Goal: Find specific page/section: Find specific page/section

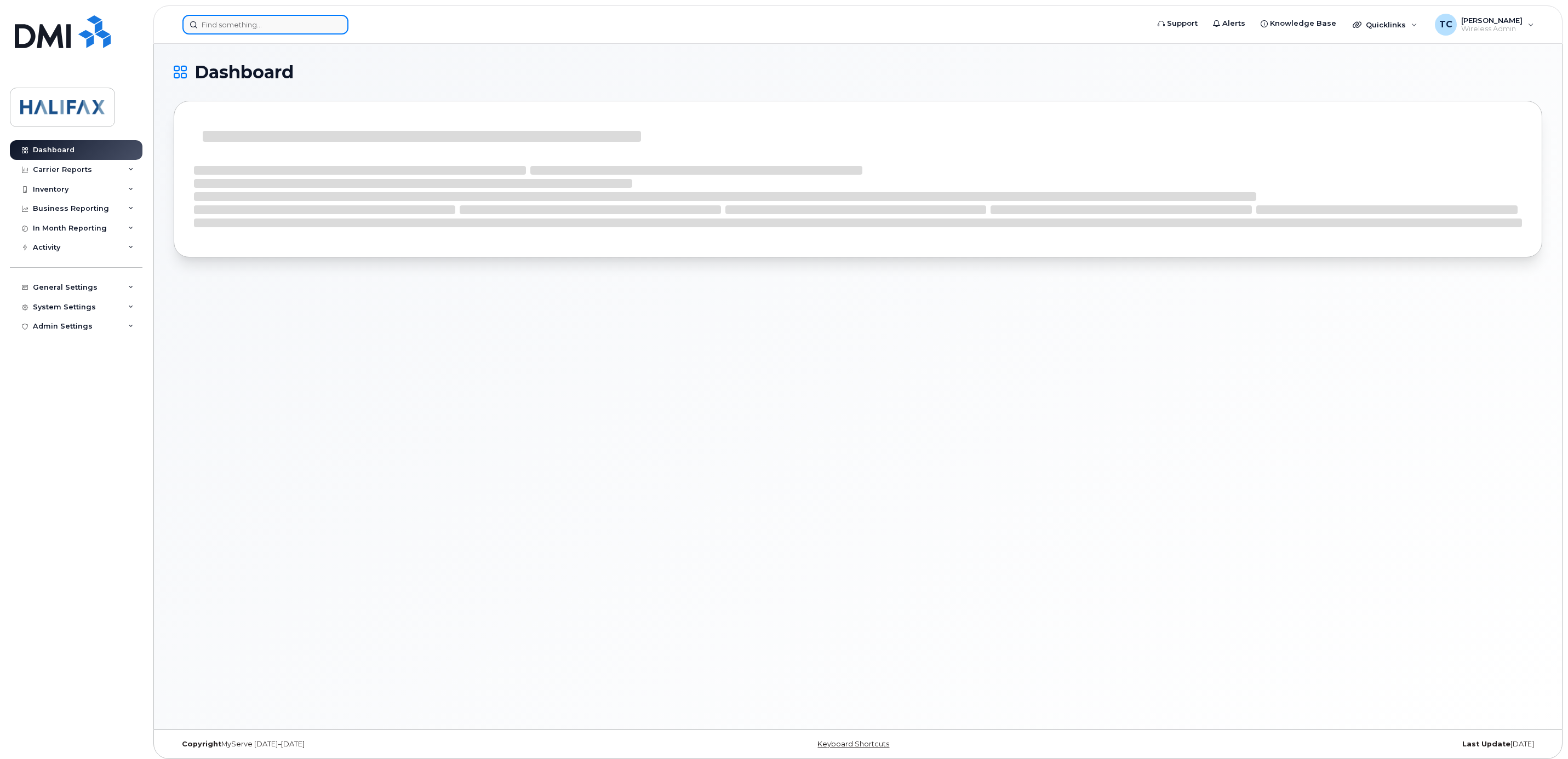
click at [309, 18] on input at bounding box center [265, 24] width 166 height 20
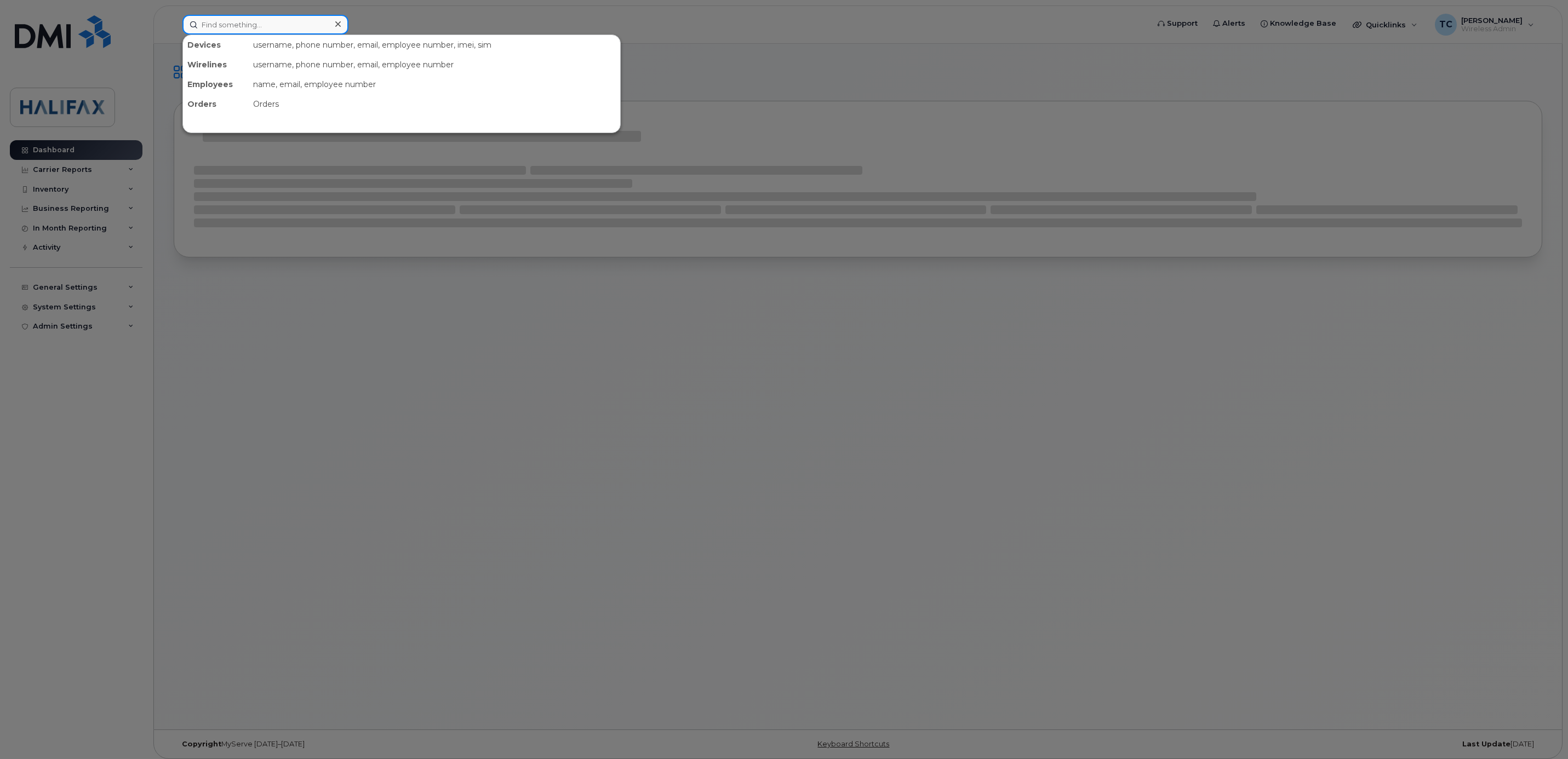
paste input "[PHONE_NUMBER]"
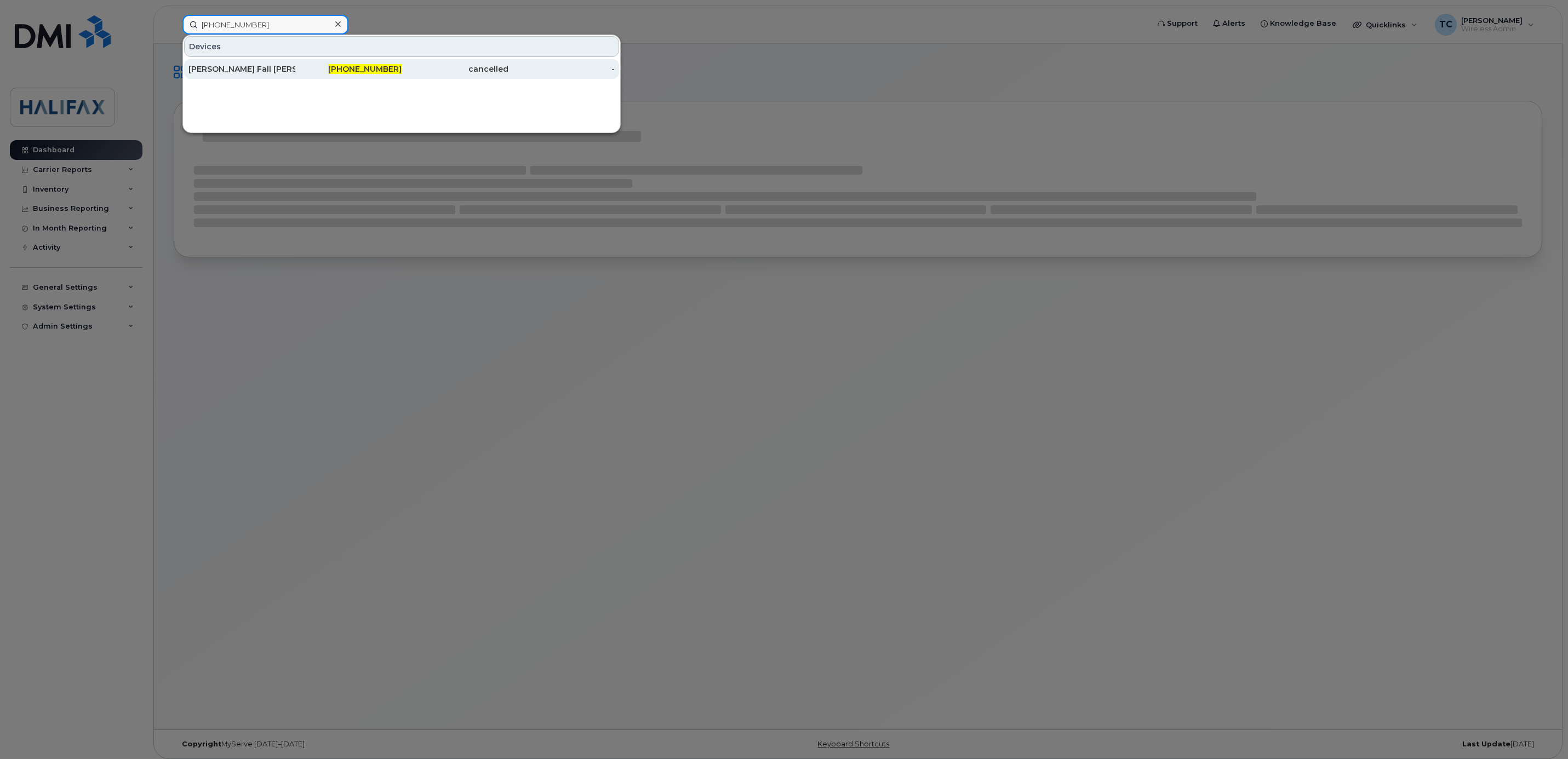
type input "902-430-4524"
click at [276, 67] on div "[PERSON_NAME] Fall [PERSON_NAME]" at bounding box center [241, 69] width 107 height 11
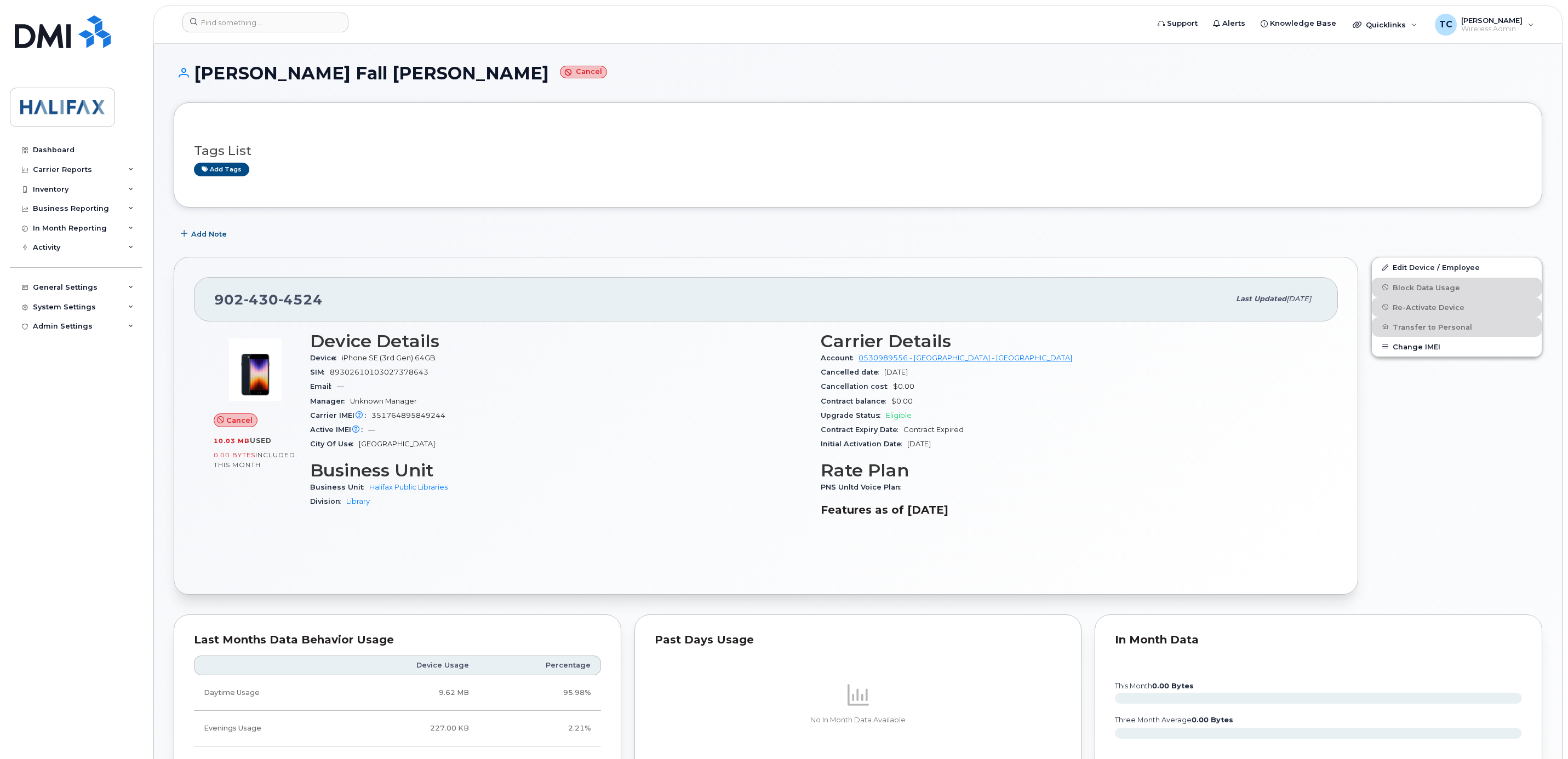
click at [198, 358] on div "Cancel 10.03 MB  used 0.00 Bytes  included this month Device Details Device iPh…" at bounding box center [765, 448] width 1144 height 253
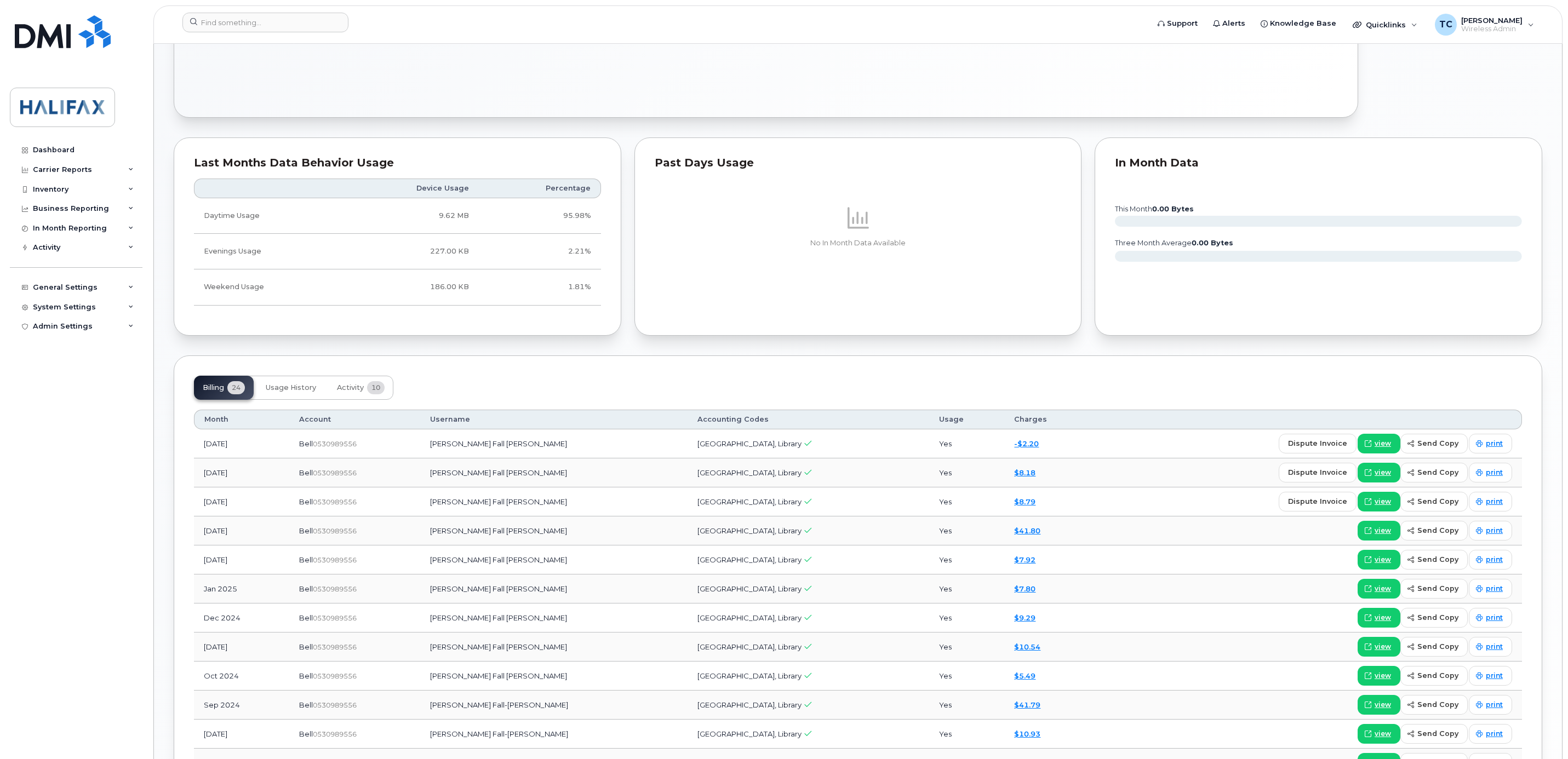
scroll to position [381, 0]
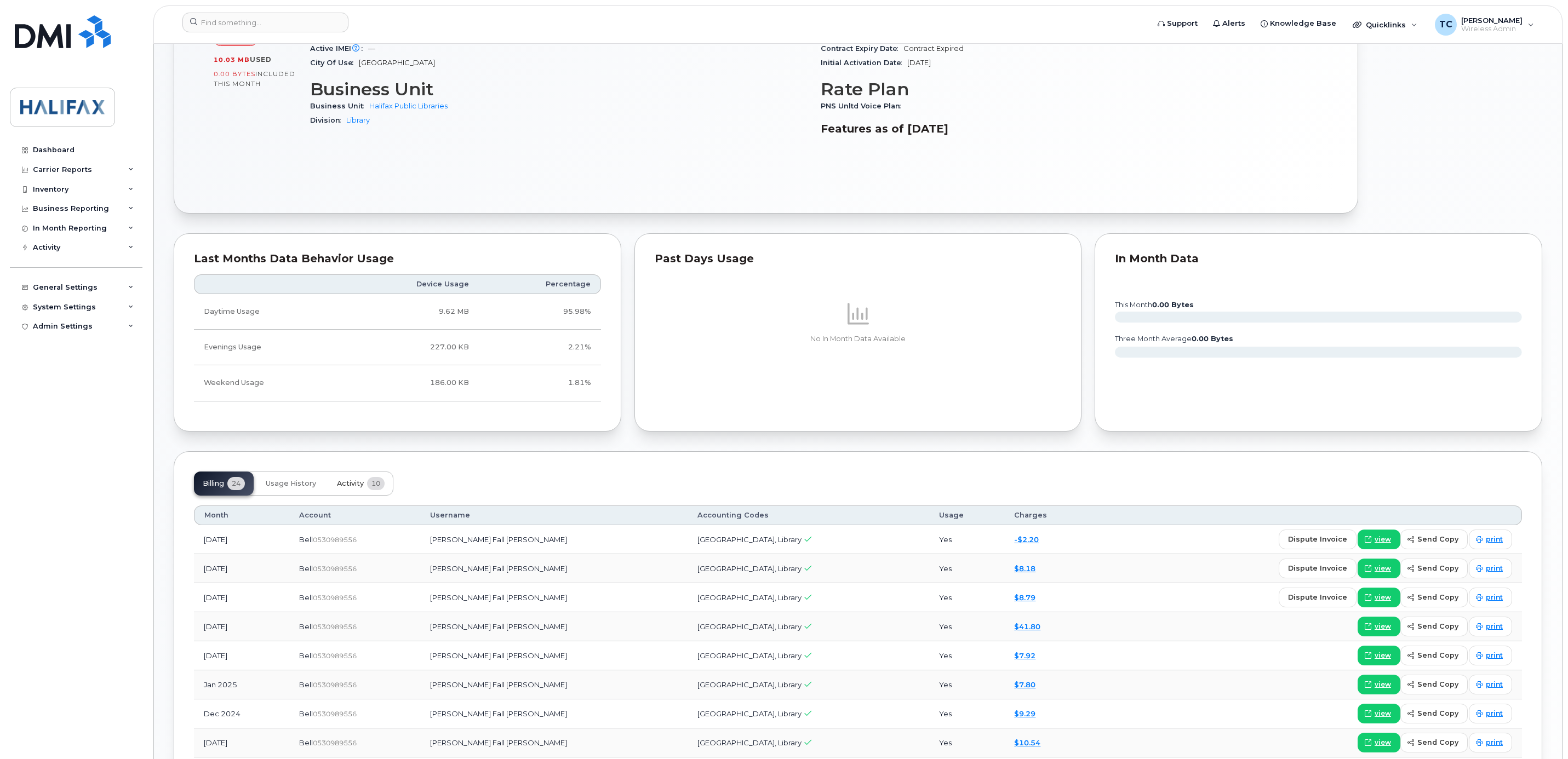
click at [346, 486] on span "Activity" at bounding box center [350, 484] width 27 height 9
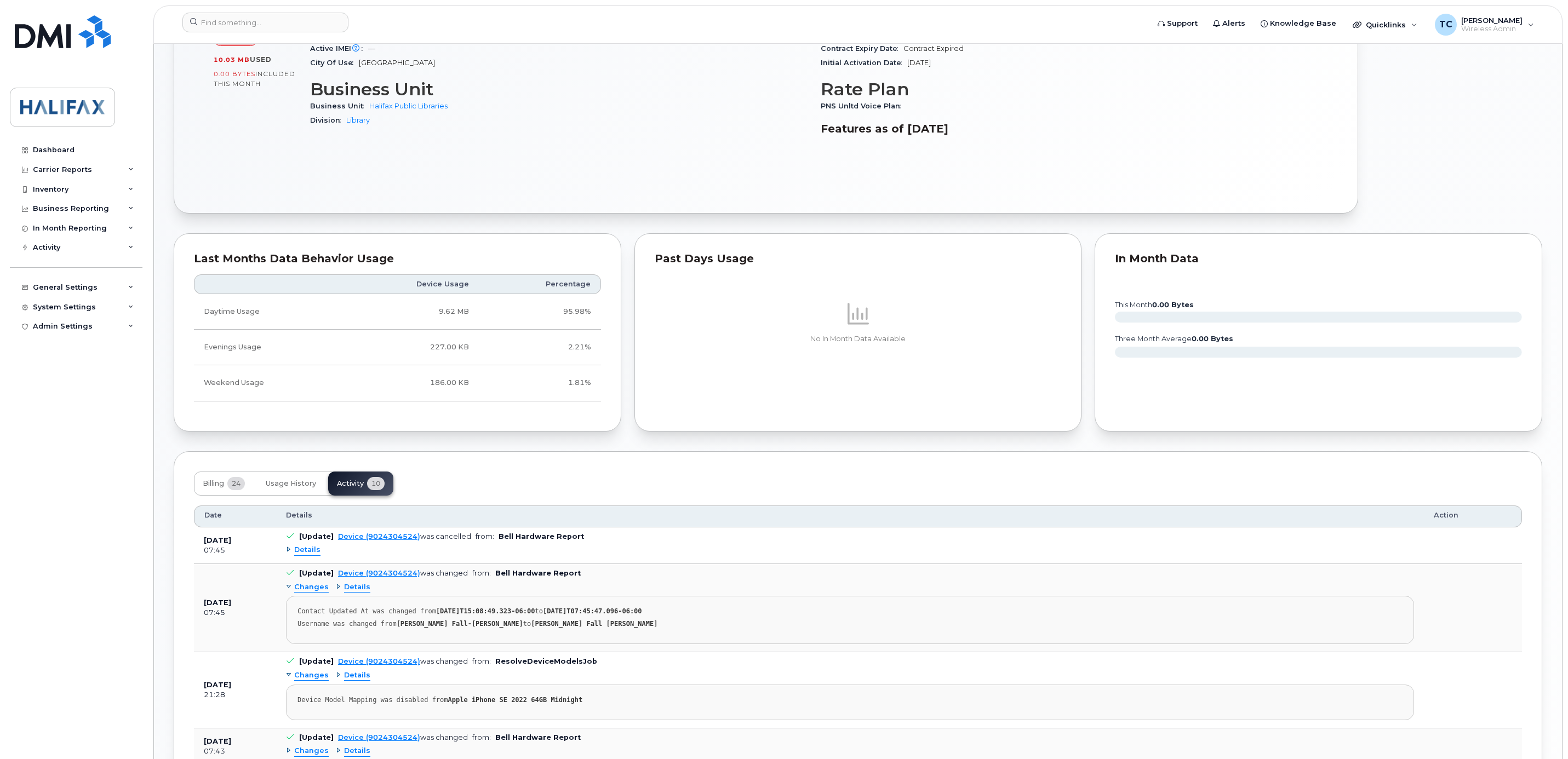
click at [306, 555] on span "Details" at bounding box center [308, 550] width 26 height 10
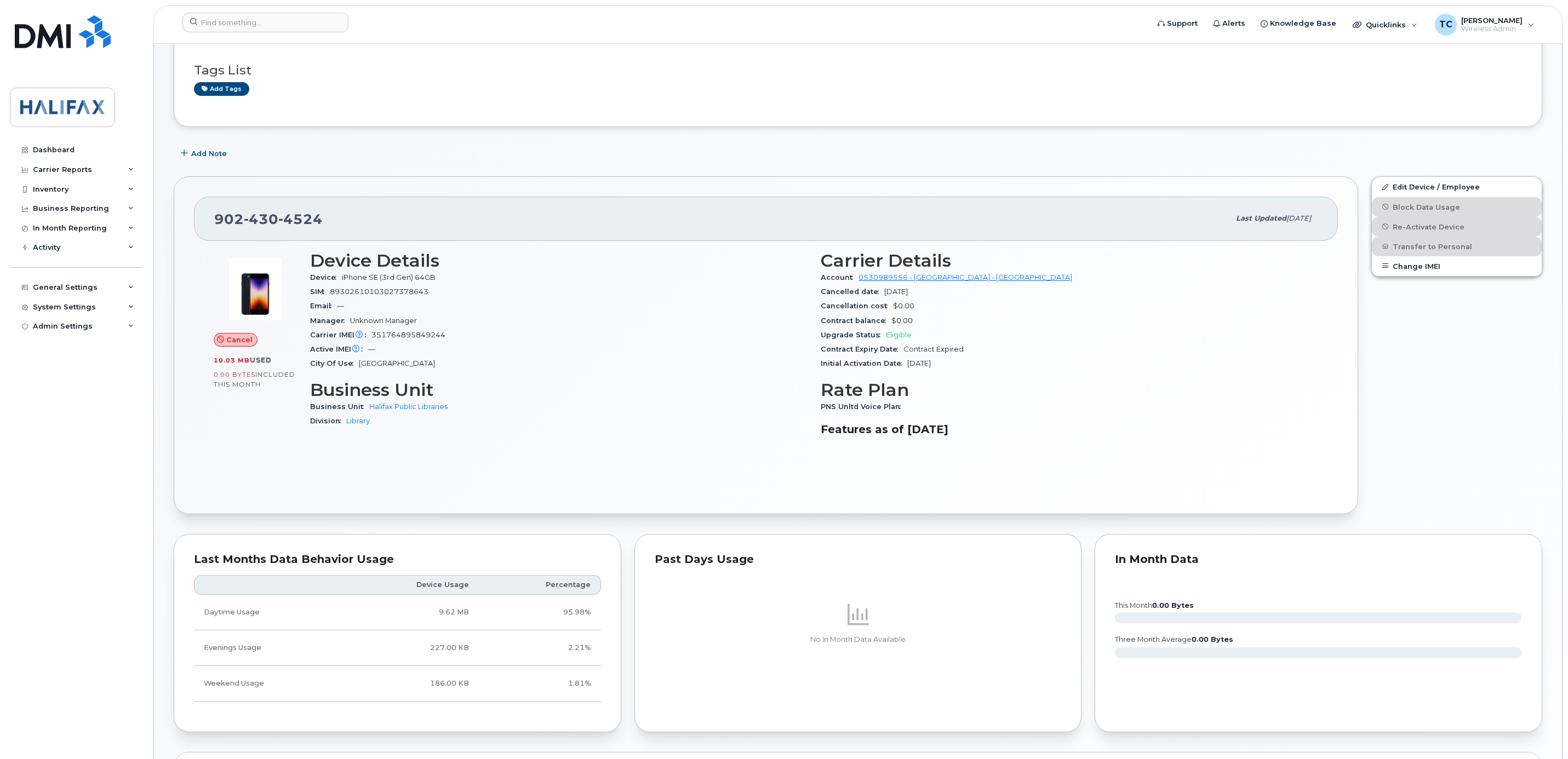
scroll to position [0, 0]
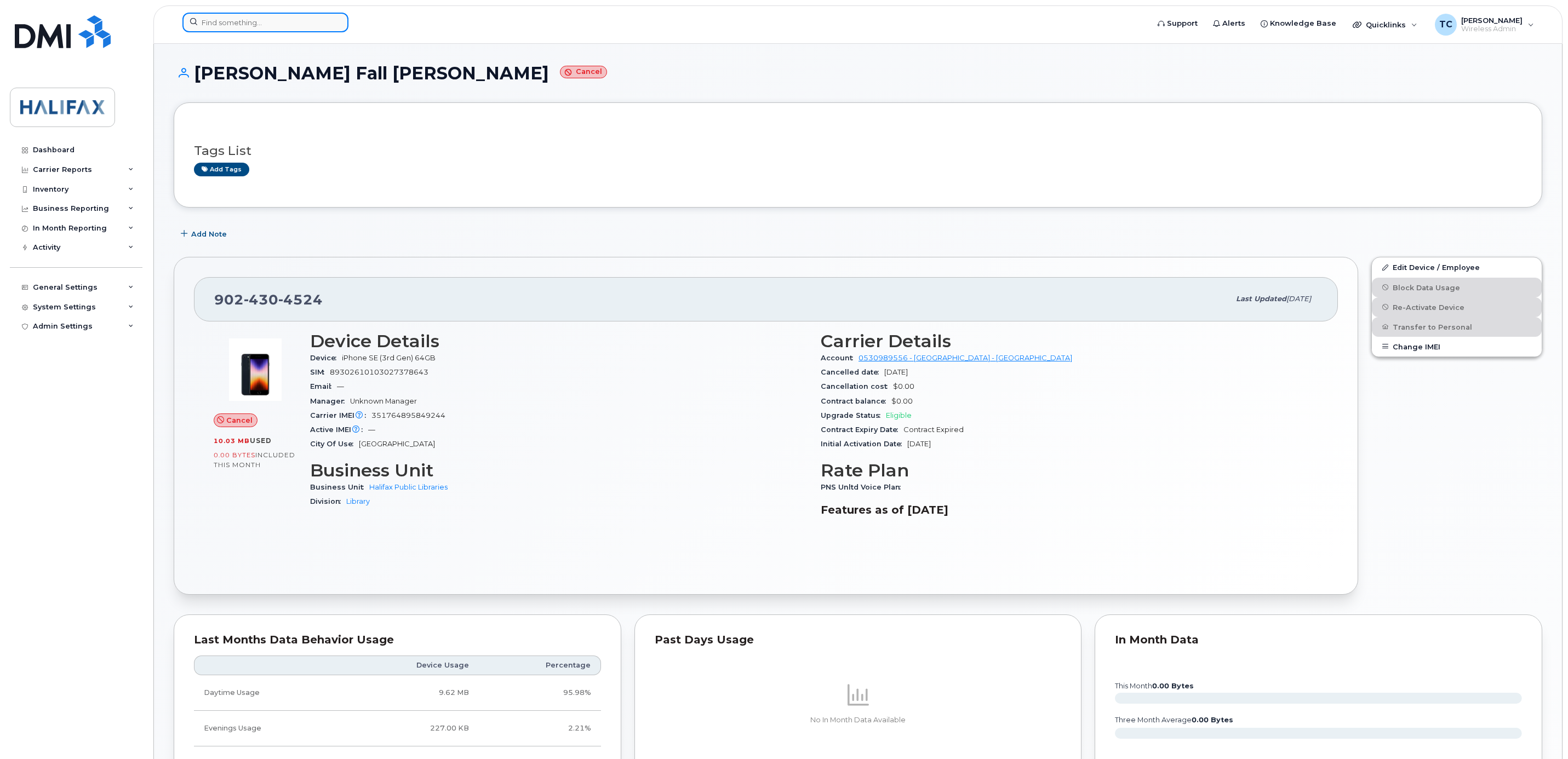
click at [214, 25] on input at bounding box center [265, 22] width 166 height 20
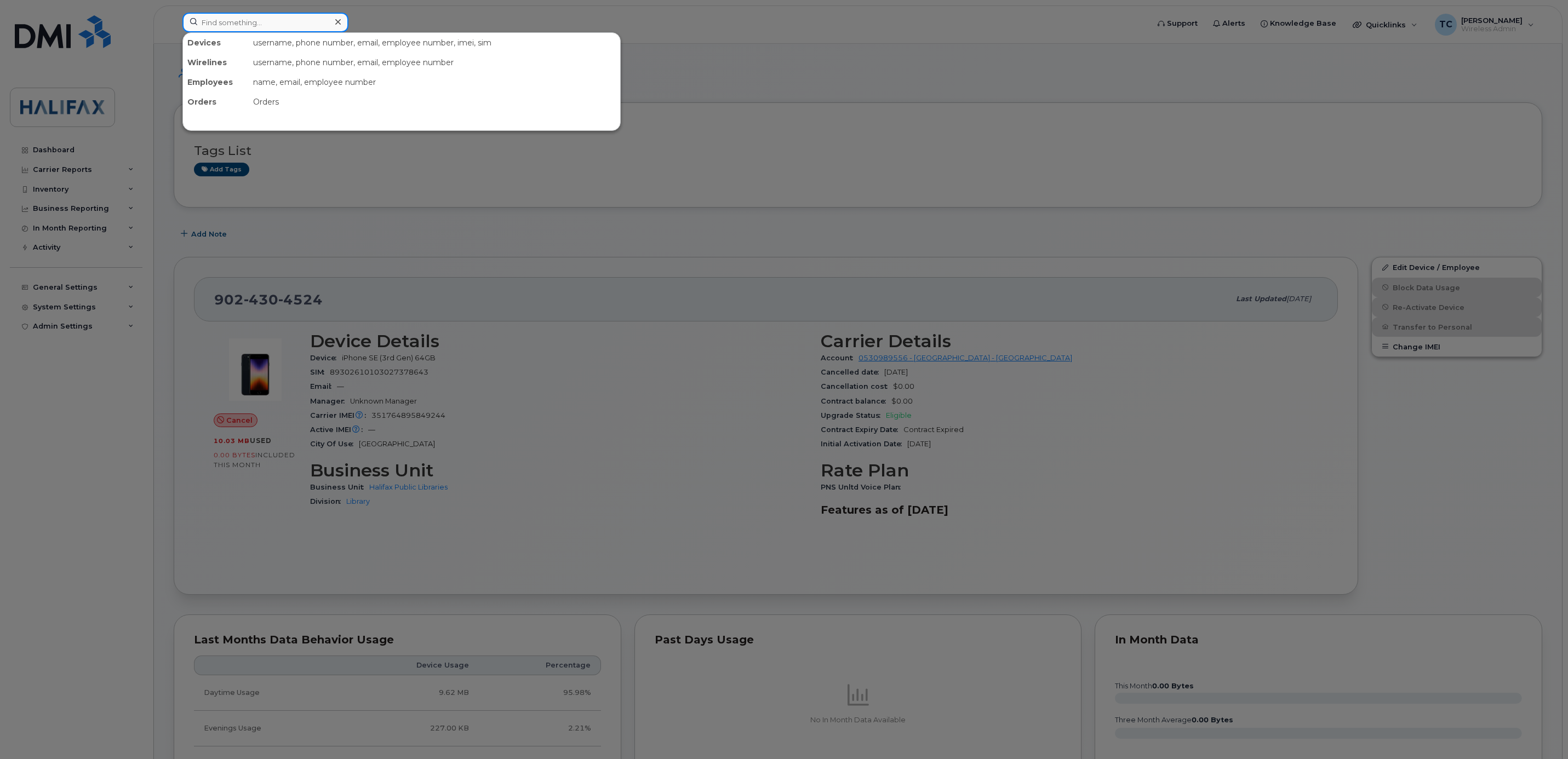
paste input "[PERSON_NAME] / [PHONE_NUMBER] I couldn't find the number or name in the spread…"
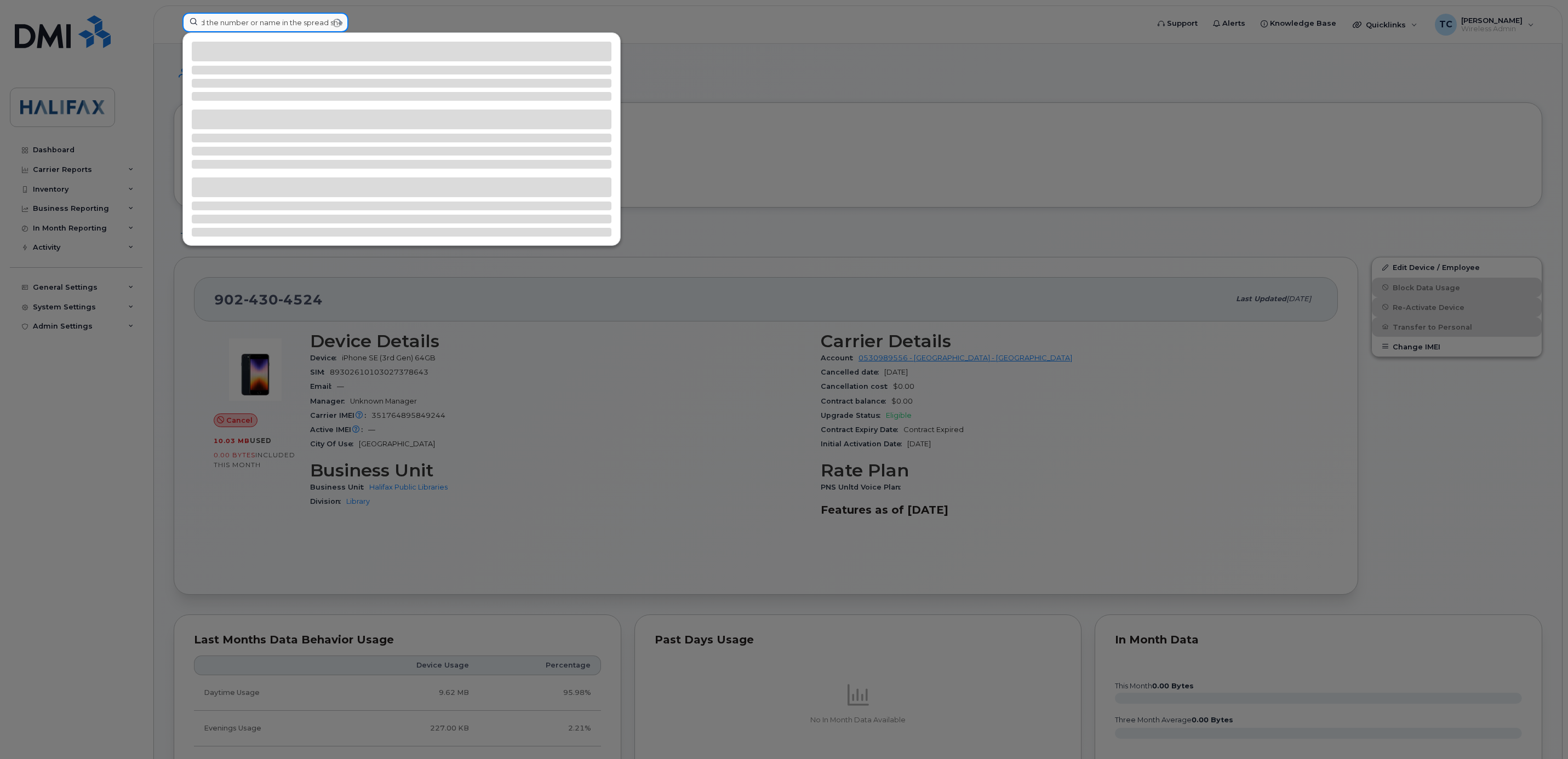
click at [267, 17] on input "[PERSON_NAME] / [PHONE_NUMBER] I couldn't find the number or name in the spread…" at bounding box center [265, 22] width 166 height 20
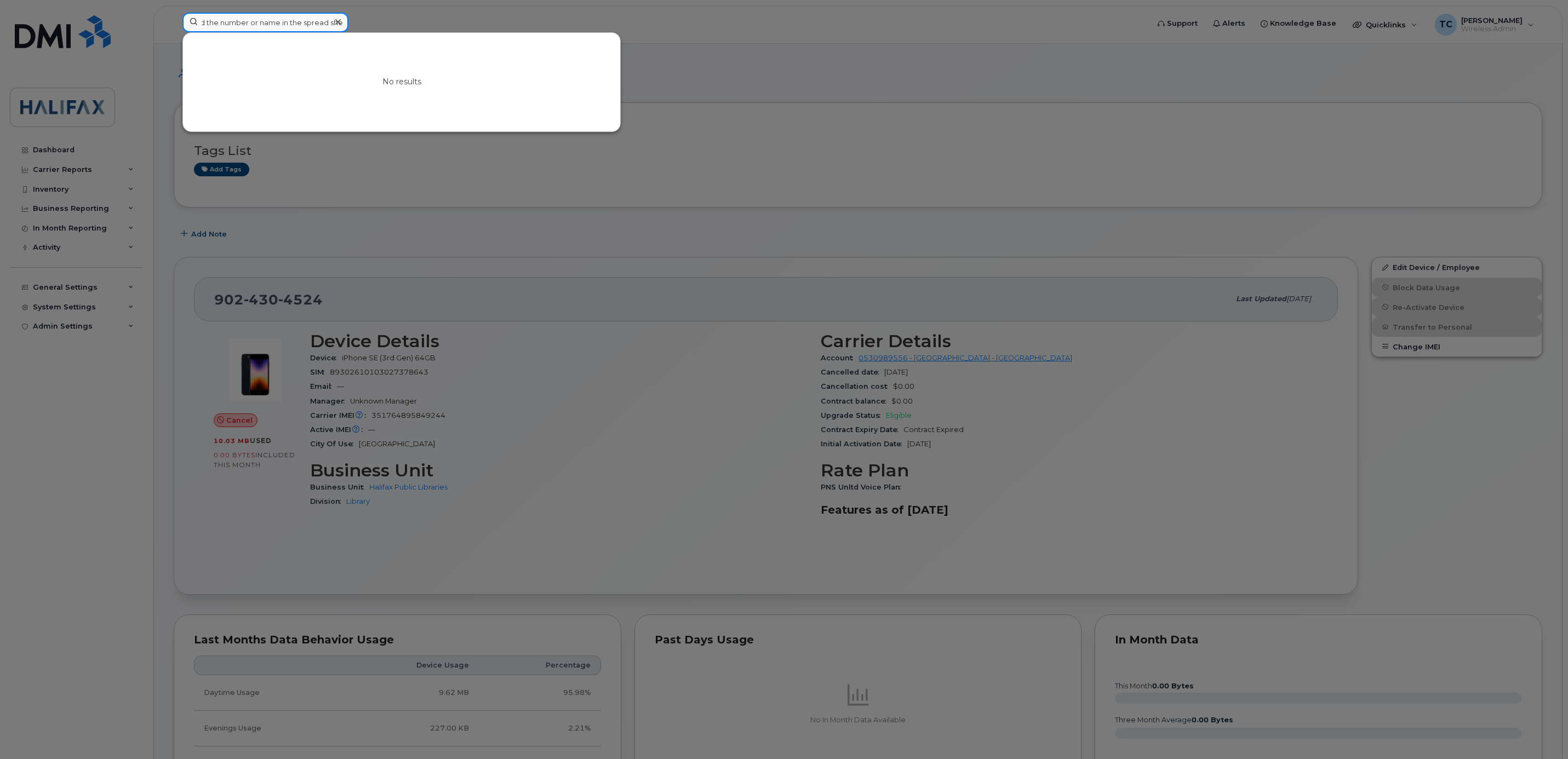
click at [275, 23] on input "[PERSON_NAME] / [PHONE_NUMBER] I couldn't find the number or name in the spread…" at bounding box center [265, 22] width 166 height 20
click at [275, 23] on input "[PERSON_NAME] / [PHONE_NUMBER] I couldn't find the number or name in the spread…" at bounding box center [265, 22] width 166 height 20
type input "[PERSON_NAME]"
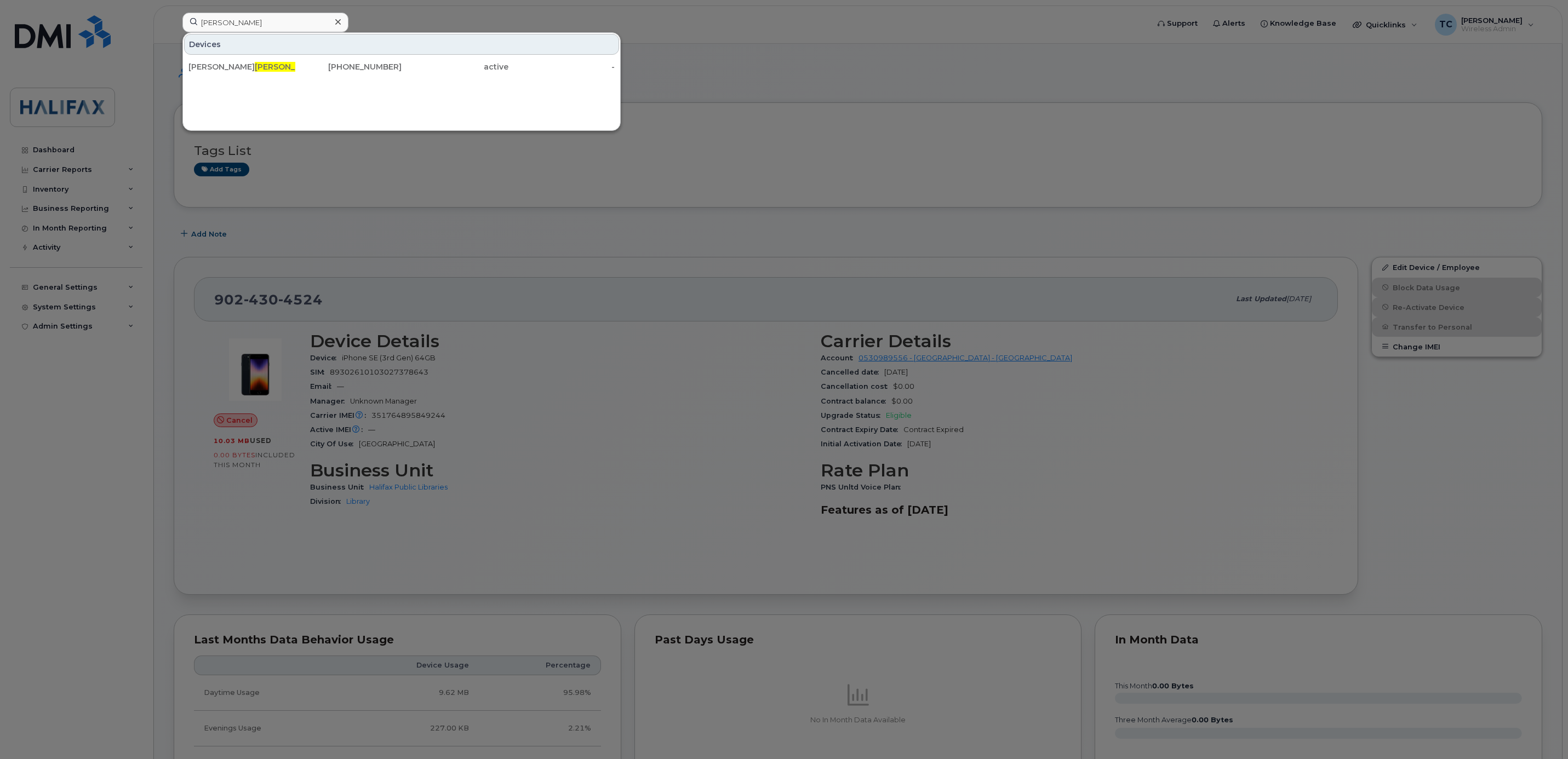
click at [382, 161] on div at bounding box center [784, 379] width 1568 height 759
